Goal: Find specific page/section: Find specific page/section

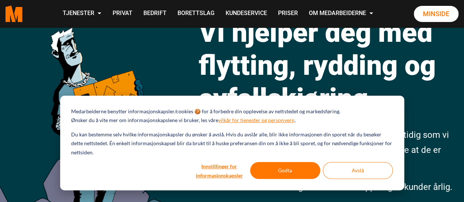
scroll to position [183, 0]
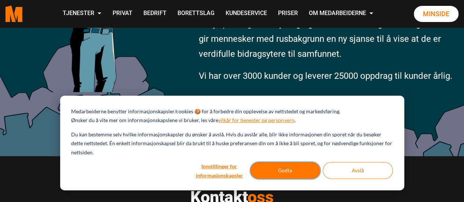
click at [285, 173] on button "Godta" at bounding box center [285, 170] width 70 height 17
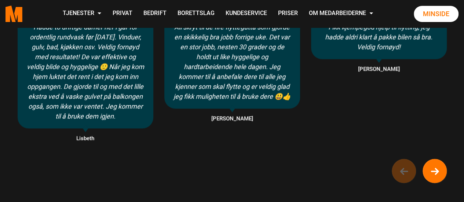
scroll to position [514, 0]
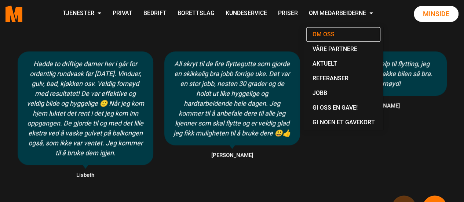
click at [327, 34] on link "Om oss" at bounding box center [343, 34] width 74 height 15
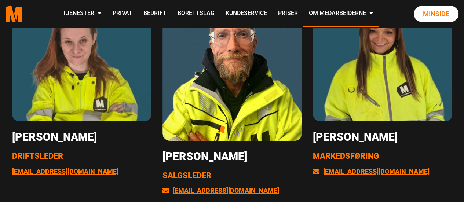
scroll to position [1248, 0]
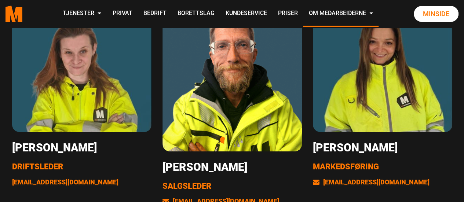
drag, startPoint x: 401, startPoint y: 162, endPoint x: 315, endPoint y: 148, distance: 86.8
click at [315, 148] on h3 "[PERSON_NAME]" at bounding box center [382, 147] width 139 height 13
copy h3 "[PERSON_NAME]"
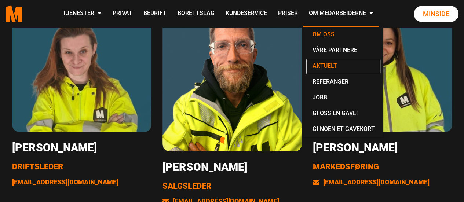
click at [324, 66] on link "Aktuelt" at bounding box center [343, 67] width 74 height 16
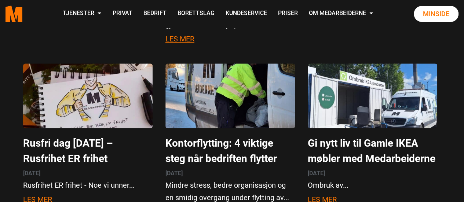
scroll to position [110, 0]
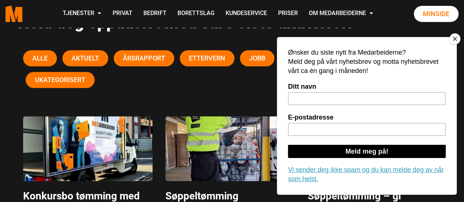
click at [458, 40] on button "Close" at bounding box center [455, 38] width 11 height 11
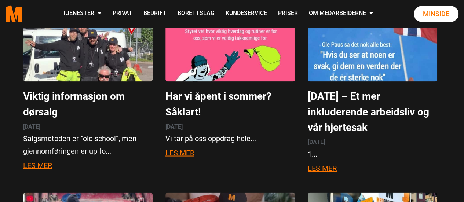
scroll to position [330, 0]
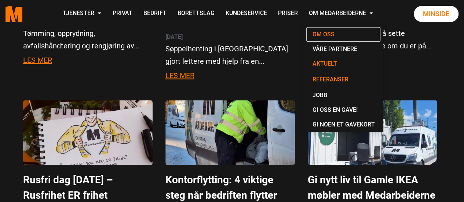
click at [327, 33] on link "Om oss" at bounding box center [343, 34] width 74 height 15
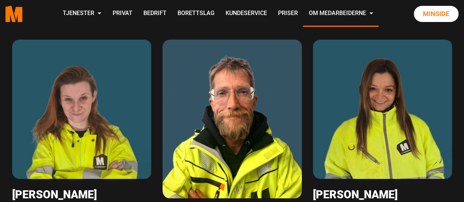
scroll to position [1211, 0]
